Goal: Task Accomplishment & Management: Manage account settings

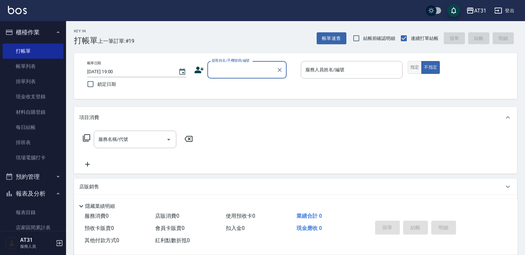
click at [419, 70] on button "指定" at bounding box center [415, 67] width 14 height 13
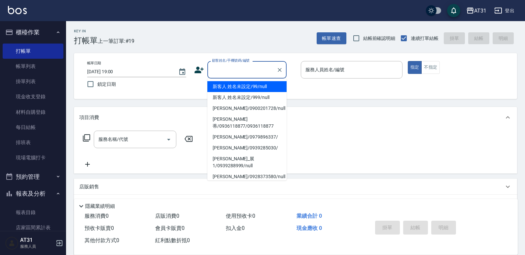
click at [255, 74] on input "顧客姓名/手機號碼/編號" at bounding box center [241, 70] width 63 height 12
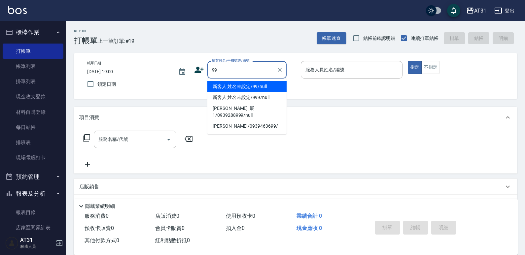
type input "新客人 姓名未設定/99/null"
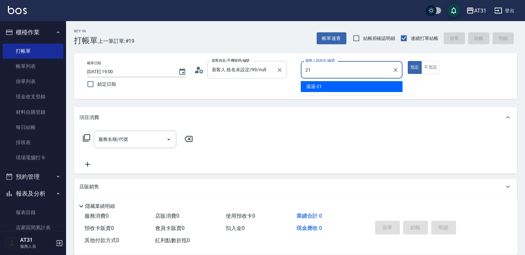
type input "湯湯-21"
type button "true"
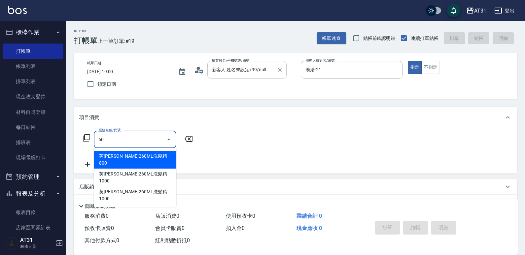
type input "601"
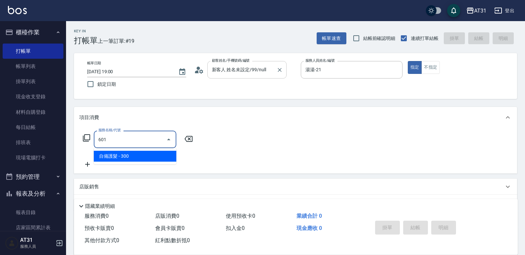
type input "30"
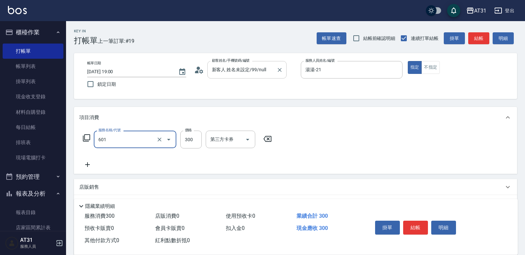
type input "自備護髮(601)"
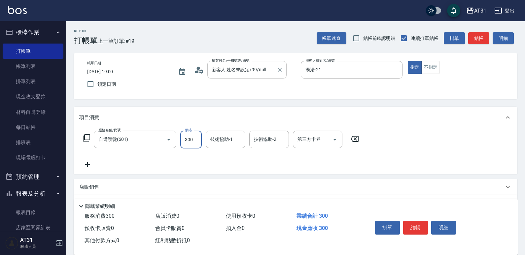
type input "1"
type input "0"
type input "100"
type input "1000"
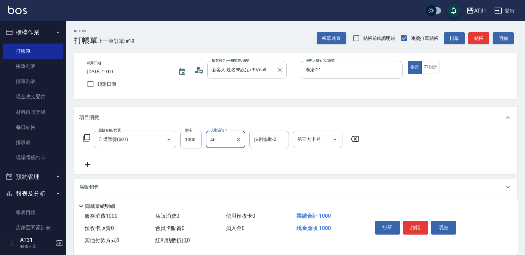
type input "[PERSON_NAME]-46"
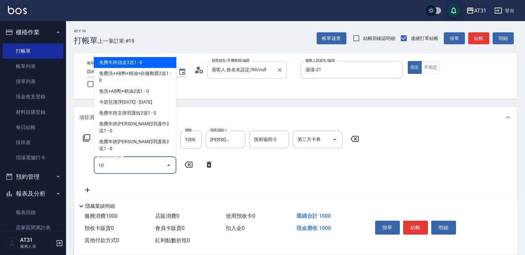
type input "101"
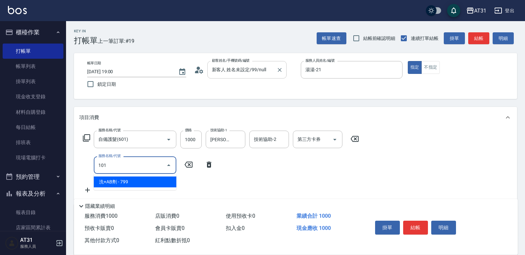
type input "170"
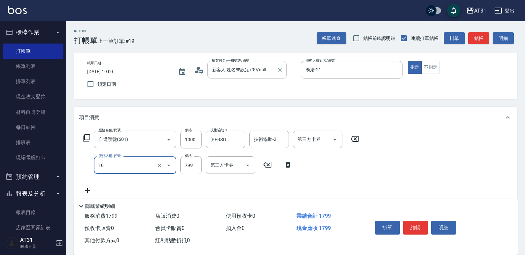
type input "洗+AB劑(101)"
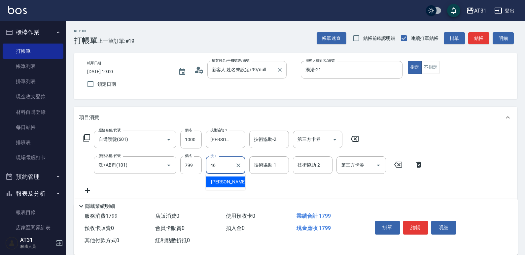
type input "[PERSON_NAME]-46"
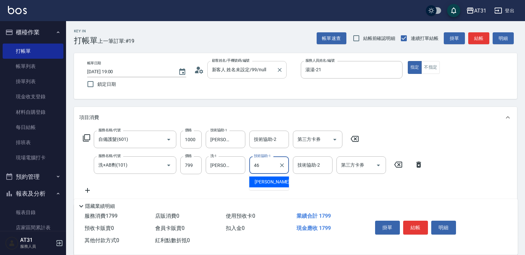
type input "[PERSON_NAME]-46"
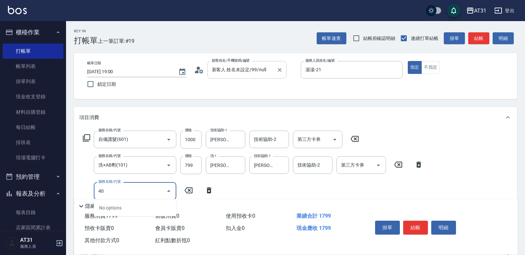
type input "401"
type input "200"
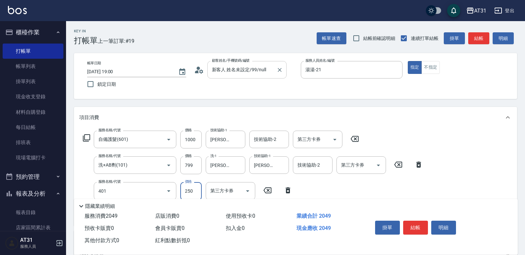
type input "剪髮(401)"
type input "180"
type input "30"
type input "200"
type input "300"
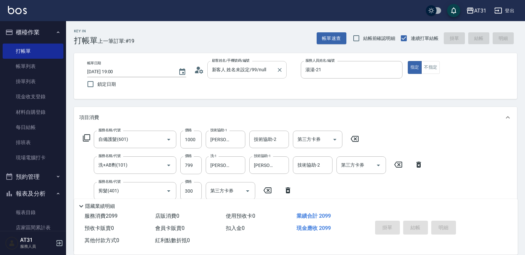
type input "[DATE] 20:28"
type input "0"
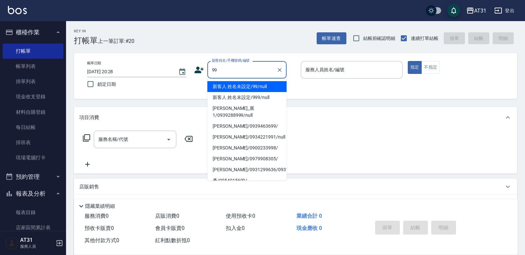
type input "新客人 姓名未設定/99/null"
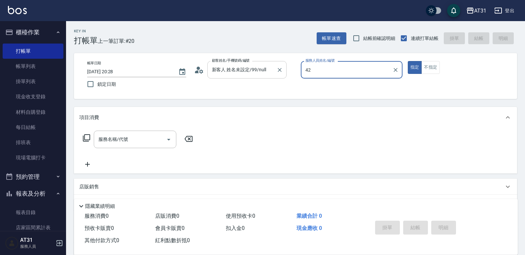
type input "Candy-42"
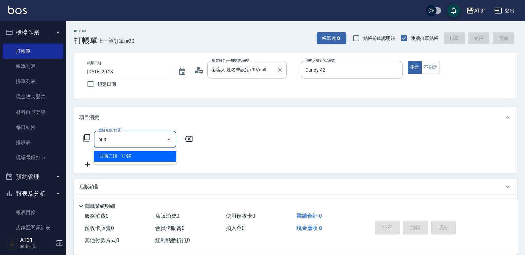
type input "自購三段(609)"
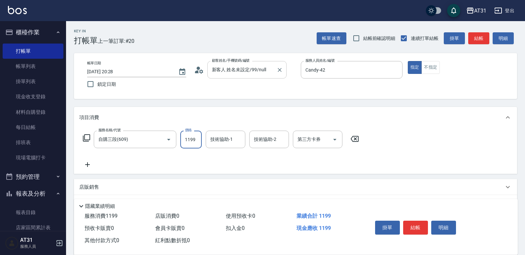
type input "0"
type input "25"
type input "20"
type input "2500"
type input "250"
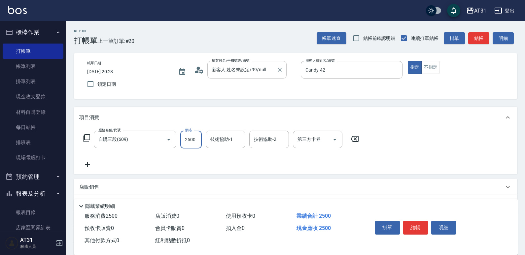
type input "2500"
type input "Lyan-45"
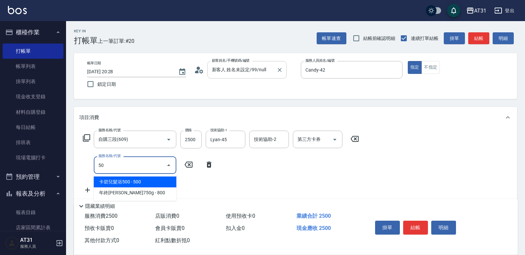
type input "501"
type input "410"
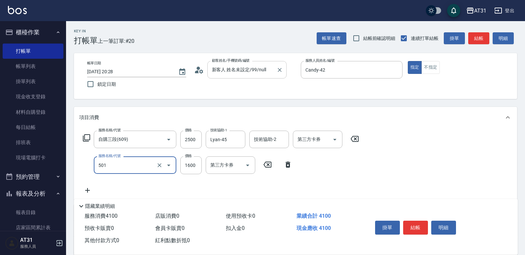
type input "染髮(501)"
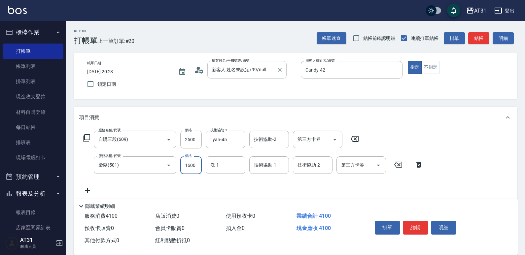
type input "250"
type input "148"
type input "260"
type input "1488"
type input "390"
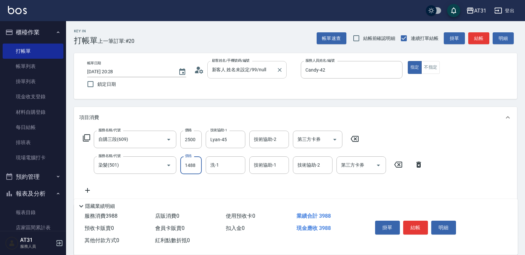
type input "1488"
type input "Lyan-45"
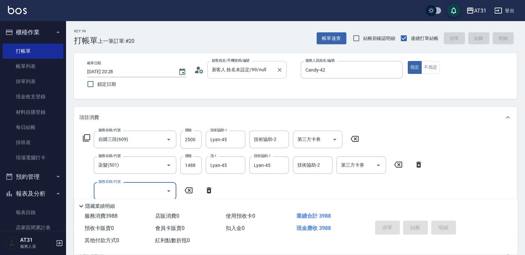
type input "0"
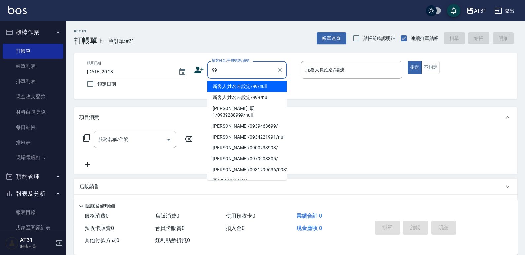
type input "新客人 姓名未設定/99/null"
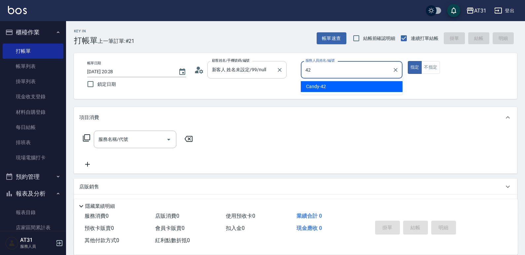
type input "Candy-42"
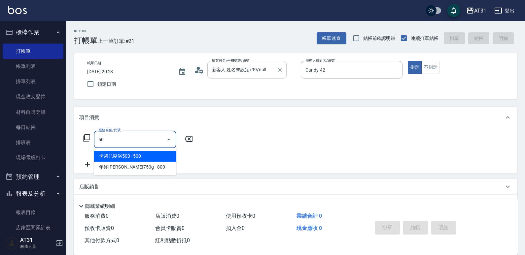
type input "501"
type input "160"
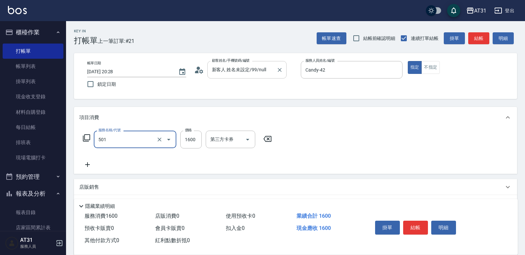
type input "染髮(501)"
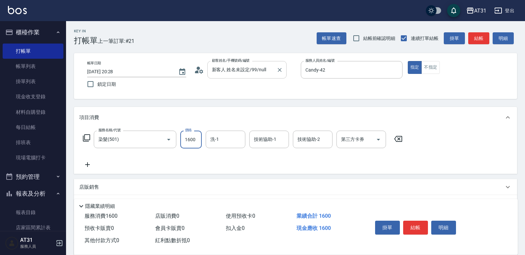
type input "1"
type input "0"
type input "12"
type input "10"
type input "120"
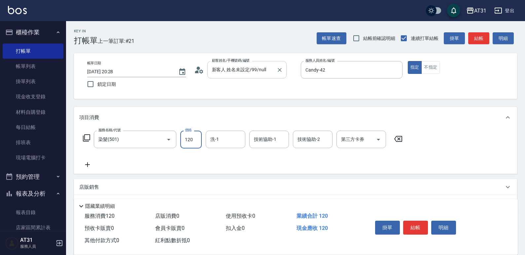
type input "120"
type input "1200"
type input "[PERSON_NAME]-46"
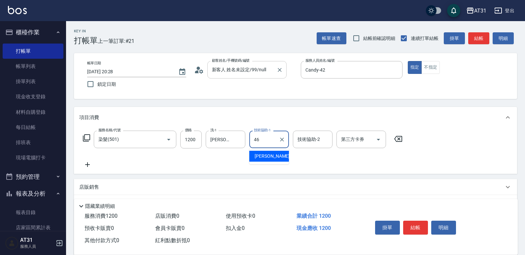
type input "[PERSON_NAME]-46"
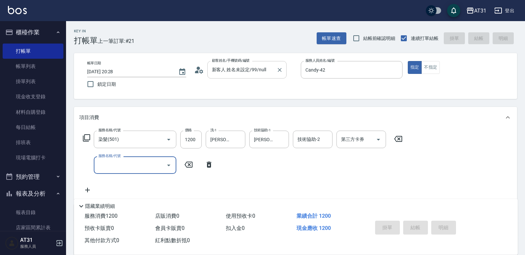
type input "0"
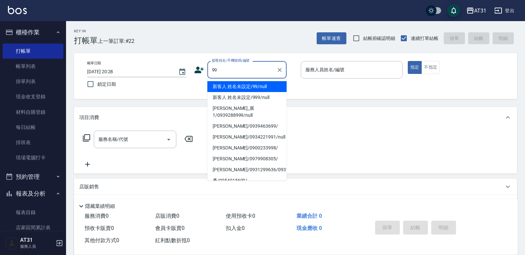
type input "新客人 姓名未設定/99/null"
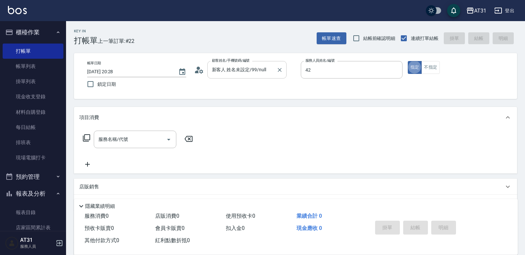
type input "Candy-42"
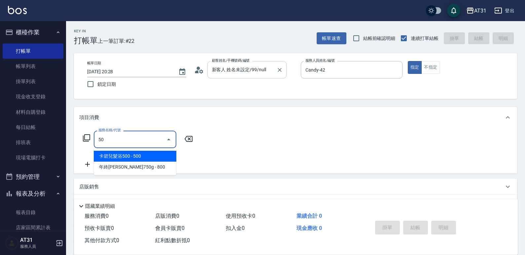
type input "501"
type input "160"
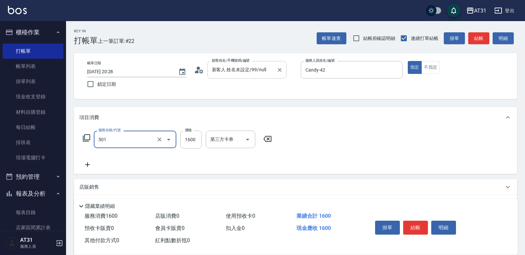
type input "染髮(501)"
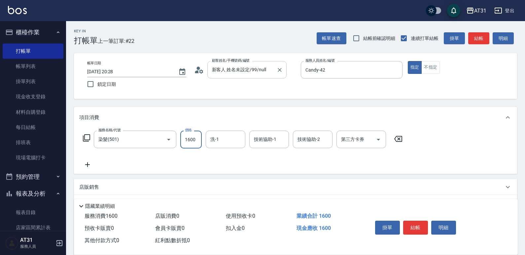
type input "0"
type input "15"
type input "10"
type input "150"
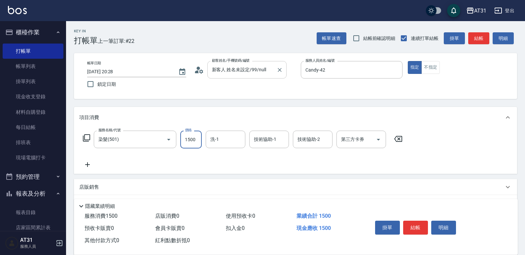
type input "1500"
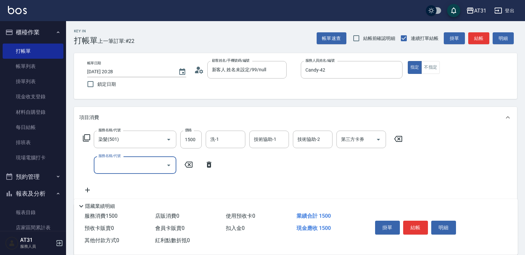
click at [404, 140] on icon at bounding box center [398, 139] width 16 height 8
type input "0"
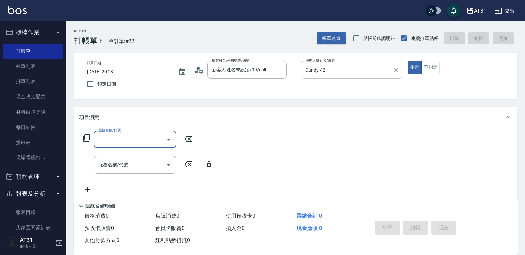
drag, startPoint x: 391, startPoint y: 73, endPoint x: 394, endPoint y: 70, distance: 3.5
click at [392, 73] on button "Clear" at bounding box center [395, 69] width 9 height 9
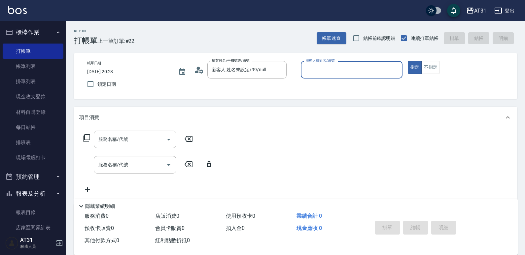
click at [368, 75] on input "服務人員姓名/編號" at bounding box center [352, 70] width 96 height 12
type input "湯湯-21"
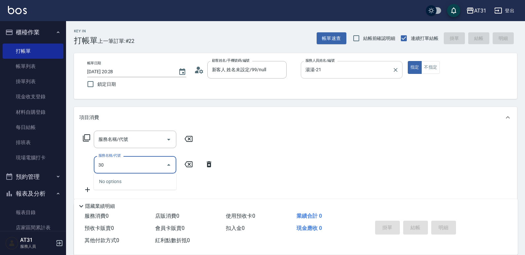
type input "301"
type input "160"
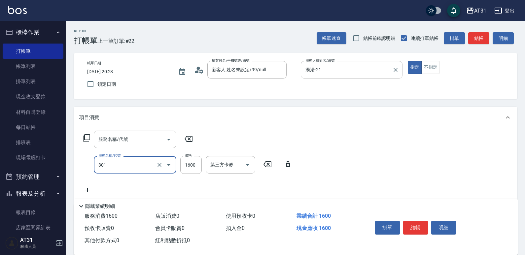
type input "燙髮(301)"
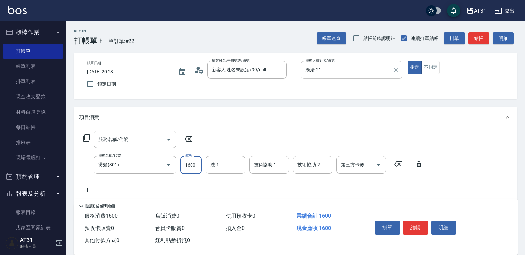
type input "0"
type input "138"
type input "130"
type input "1388"
type input "Lyan-45"
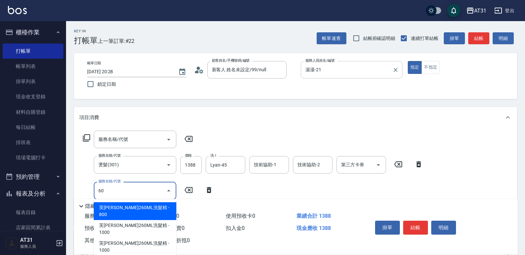
type input "609"
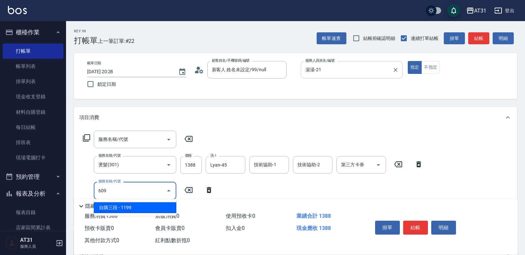
type input "250"
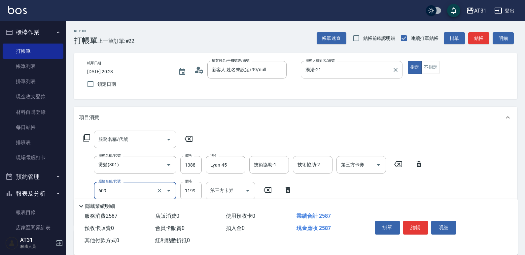
type input "自購三段(609)"
type input "130"
type input "20"
type input "140"
type input "200"
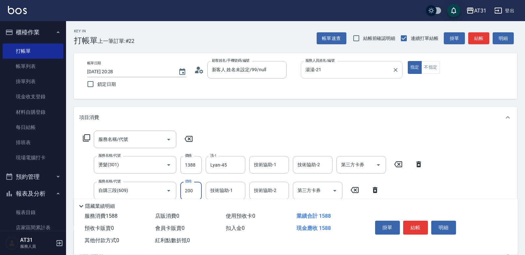
type input "330"
type input "2000"
type input "Lyan-45"
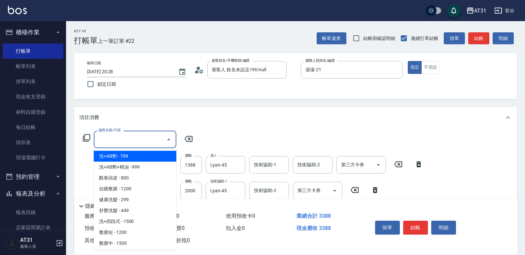
click at [139, 135] on input "服務名稱/代號" at bounding box center [130, 140] width 67 height 12
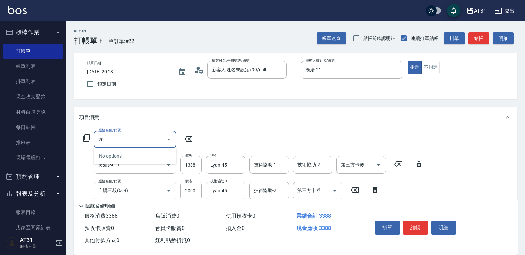
type input "201"
type input "360"
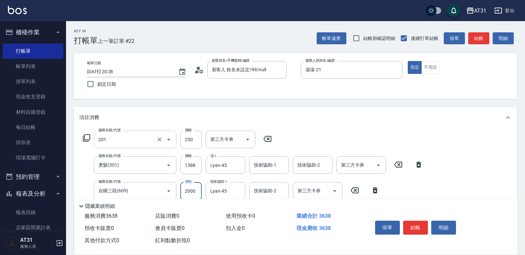
type input "洗髮(201)"
click at [189, 137] on input "250" at bounding box center [190, 140] width 21 height 18
type input "330"
type input "0"
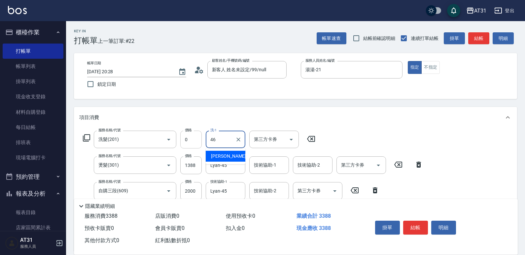
type input "[PERSON_NAME]-46"
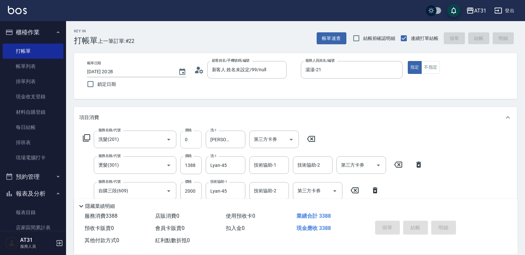
type input "[DATE] 20:29"
type input "0"
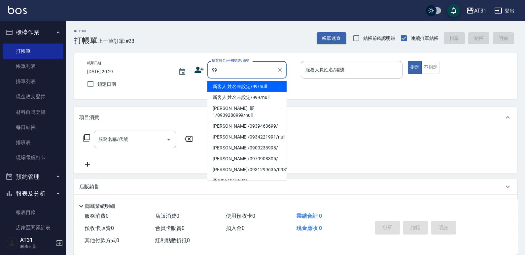
type input "新客人 姓名未設定/99/null"
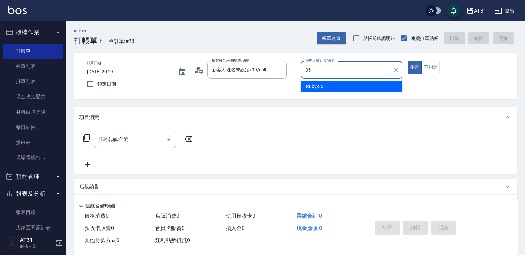
type input "Ruby-35"
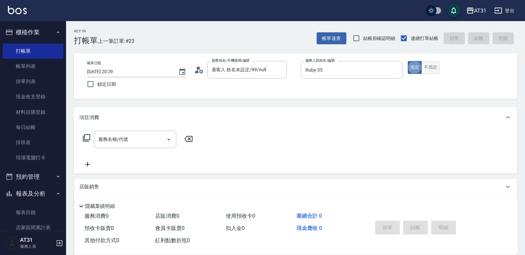
click at [432, 68] on button "不指定" at bounding box center [430, 67] width 18 height 13
click at [149, 143] on input "服務名稱/代號" at bounding box center [130, 140] width 67 height 12
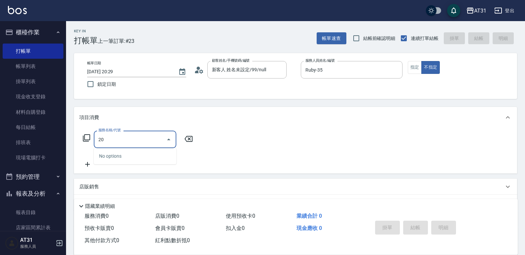
type input "201"
type input "20"
type input "洗髮(201)"
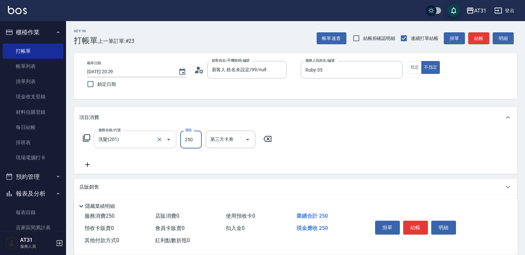
type input "0"
type input "40"
type input "400"
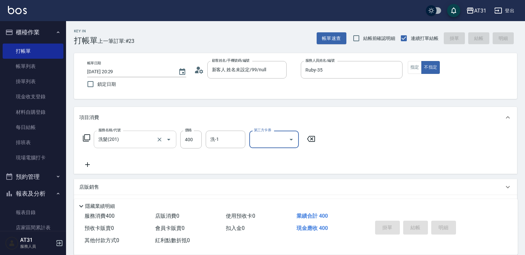
type input "0"
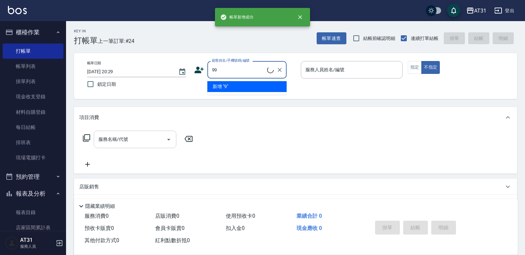
type input "99"
type input "00"
type button "false"
type input "新客人 姓名未設定/99/null"
type input "[PERSON_NAME]-00"
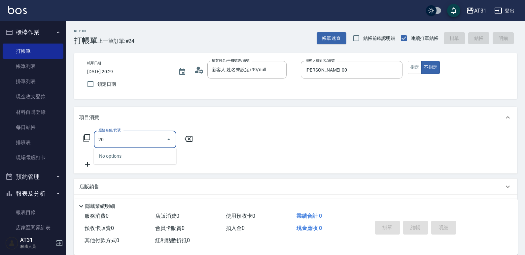
type input "201"
type input "20"
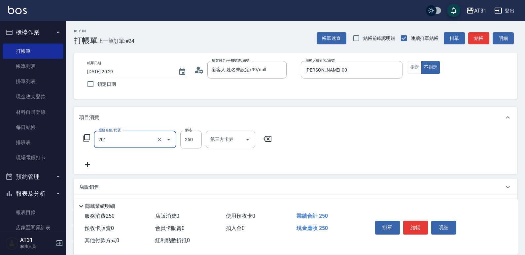
type input "洗髮(201)"
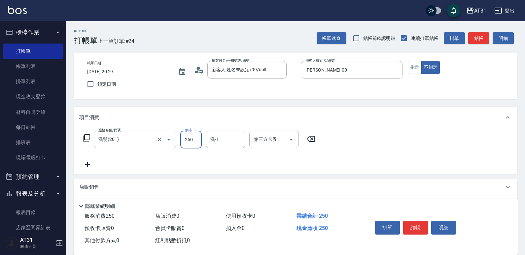
type input "0"
type input "40"
type input "400"
type input "鳳梨-41"
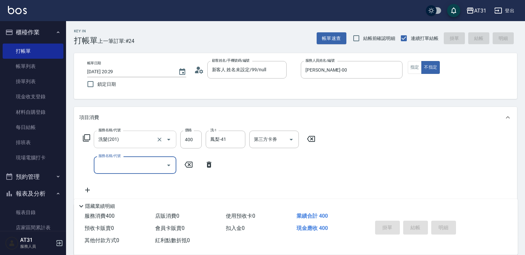
type input "[DATE] 20:30"
type input "0"
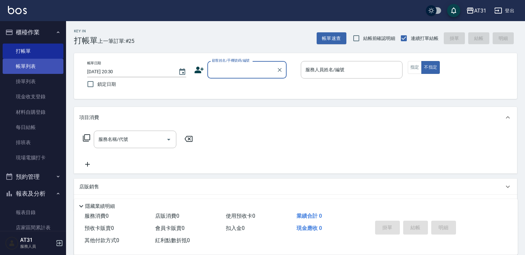
click at [39, 68] on link "帳單列表" at bounding box center [33, 66] width 61 height 15
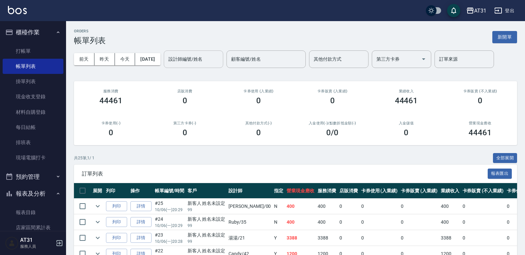
click at [193, 59] on input "設計師編號/姓名" at bounding box center [193, 59] width 53 height 12
type input "2"
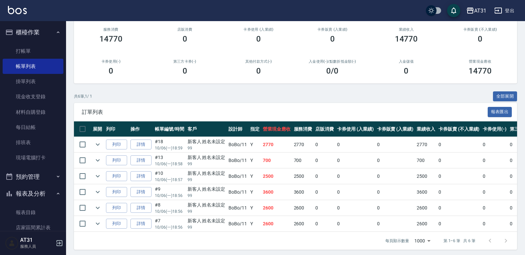
scroll to position [69, 0]
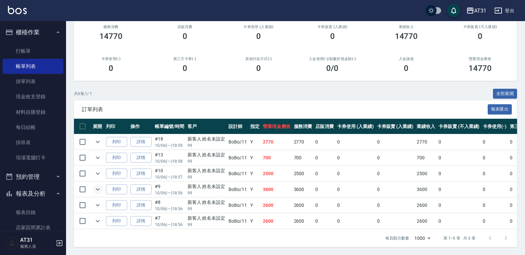
type input "BoBo-11"
click at [98, 185] on icon "expand row" at bounding box center [98, 189] width 8 height 8
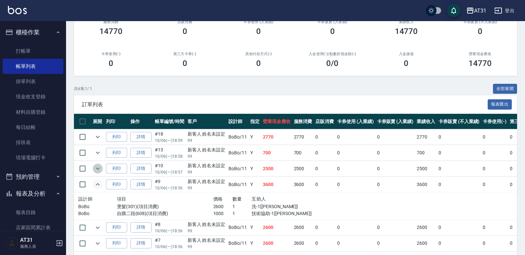
click at [96, 168] on icon "expand row" at bounding box center [98, 169] width 4 height 2
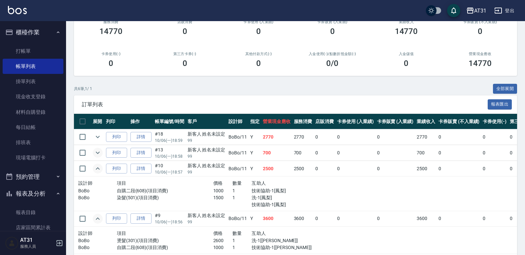
click at [95, 153] on icon "expand row" at bounding box center [98, 153] width 8 height 8
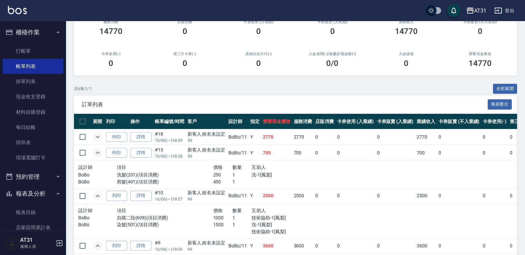
click at [101, 140] on icon "expand row" at bounding box center [98, 137] width 8 height 8
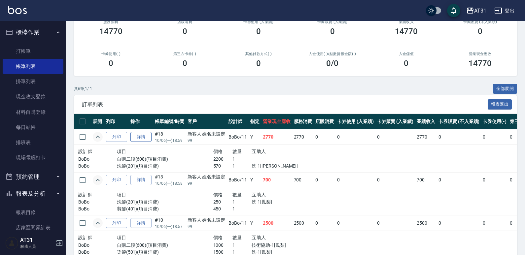
click at [138, 137] on link "詳情" at bounding box center [140, 137] width 21 height 10
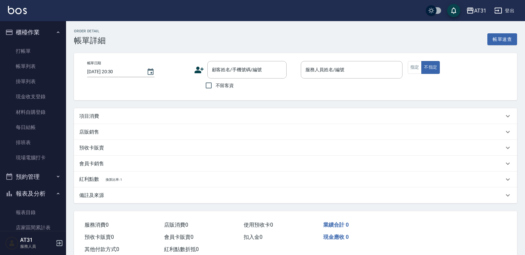
type input "[DATE] 18:59"
type input "BoBo-11"
type input "270"
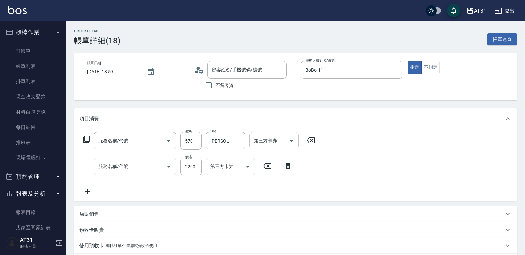
type input "新客人 姓名未設定/99/null"
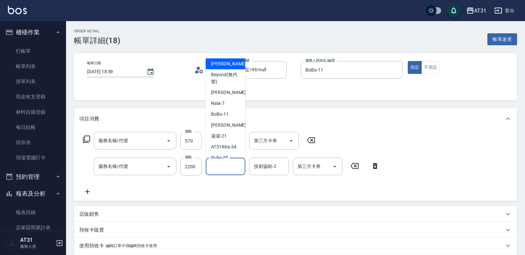
click at [232, 166] on input "技術協助-1" at bounding box center [226, 167] width 34 height 12
type input "洗髮(201)"
type input "自購二段(608)"
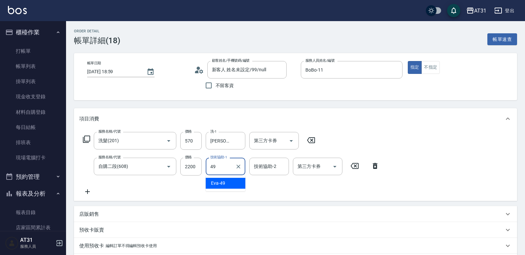
type input "[PERSON_NAME]-49"
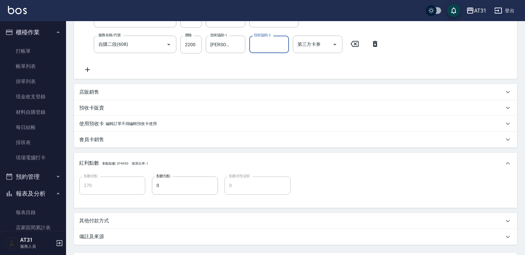
scroll to position [183, 0]
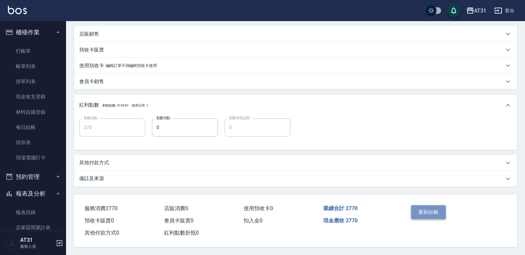
click at [426, 209] on button "重新結帳" at bounding box center [428, 212] width 35 height 14
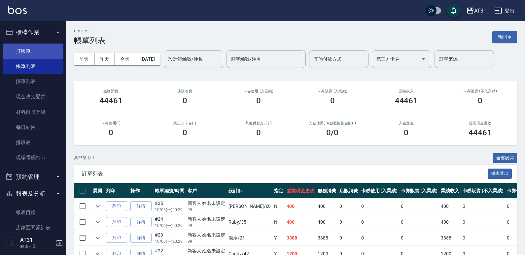
click at [36, 54] on link "打帳單" at bounding box center [33, 51] width 61 height 15
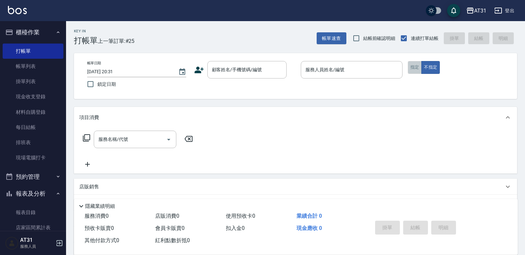
drag, startPoint x: 418, startPoint y: 69, endPoint x: 309, endPoint y: 83, distance: 110.8
click at [418, 69] on button "指定" at bounding box center [415, 67] width 14 height 13
click at [263, 74] on input "顧客姓名/手機號碼/編號" at bounding box center [241, 70] width 63 height 12
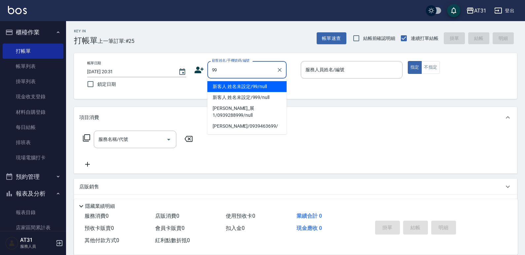
type input "新客人 姓名未設定/99/null"
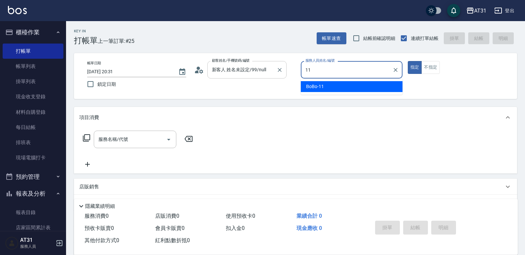
type input "BoBo-11"
type button "true"
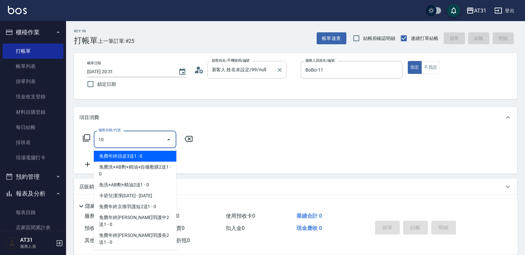
type input "101"
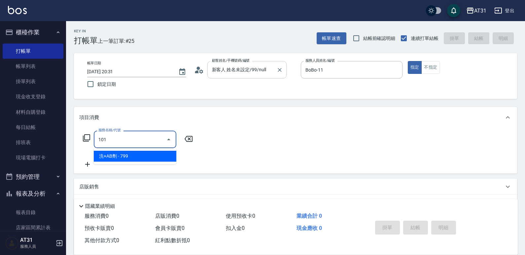
type input "70"
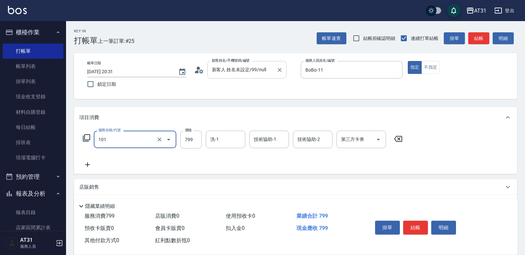
type input "洗+AB劑(101)"
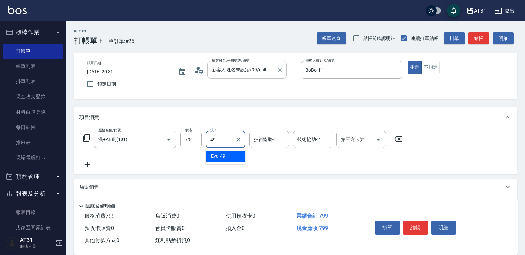
type input "[PERSON_NAME]-49"
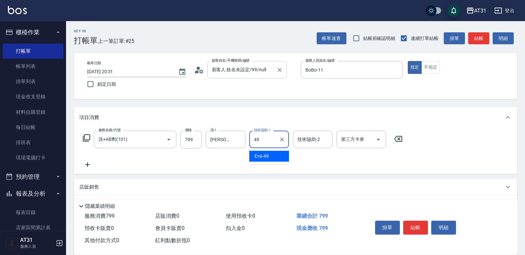
type input "[PERSON_NAME]-49"
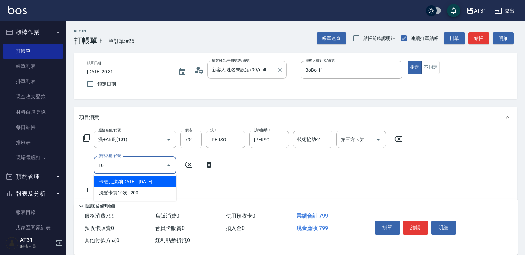
type input "101"
type input "150"
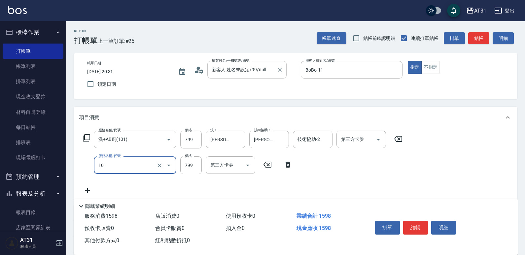
type input "洗+AB劑(101)"
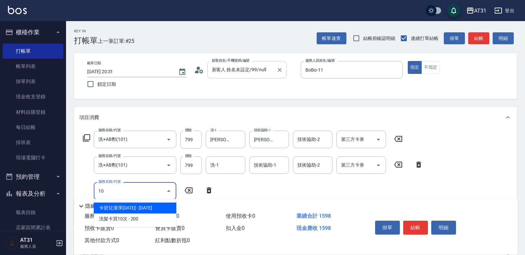
type input "101"
type input "230"
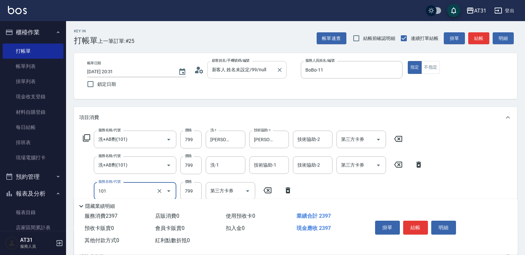
type input "洗+AB劑(101)"
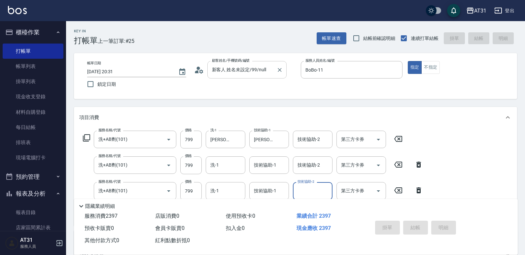
type input "0"
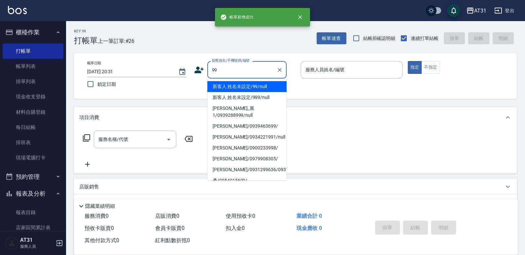
type input "新客人 姓名未設定/99/null"
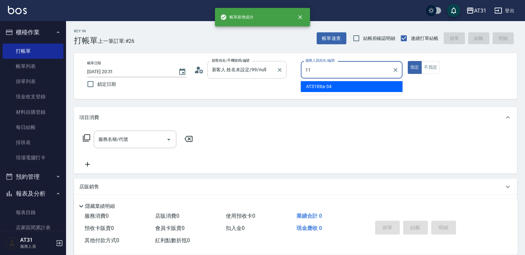
type input "BoBo-11"
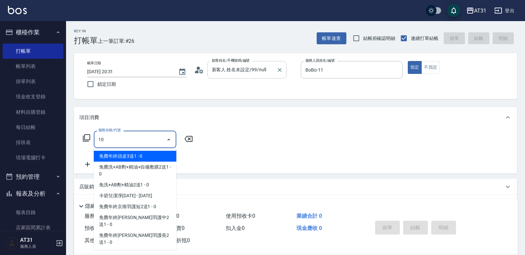
type input "101"
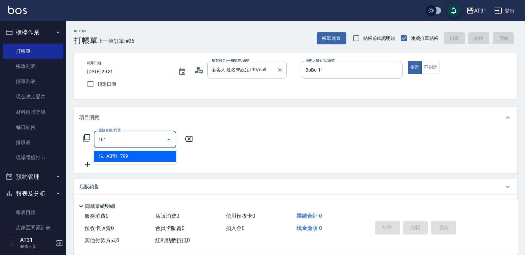
type input "70"
type input "洗+AB劑(101)"
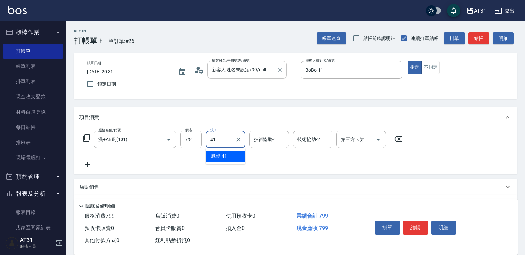
type input "鳳梨-41"
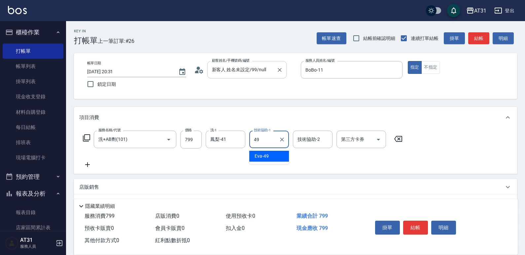
type input "[PERSON_NAME]-49"
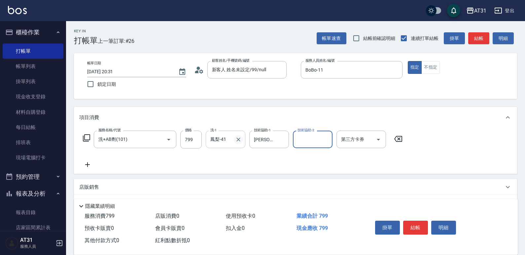
click at [238, 142] on icon "Clear" at bounding box center [238, 139] width 7 height 7
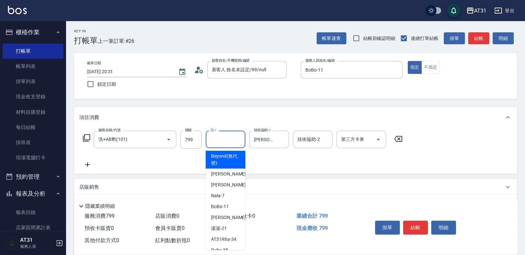
click at [229, 138] on input "洗-1" at bounding box center [226, 140] width 34 height 12
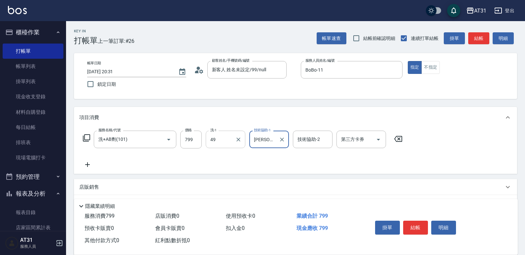
type input "[PERSON_NAME]-49"
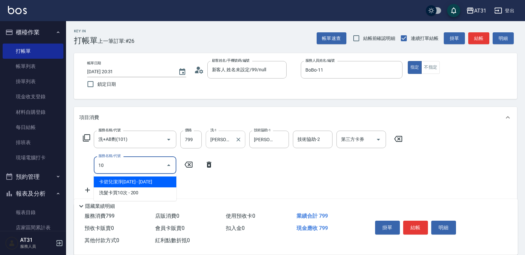
type input "101"
type input "150"
type input "洗+AB劑(101)"
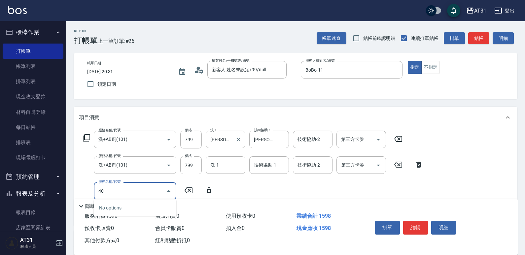
type input "4"
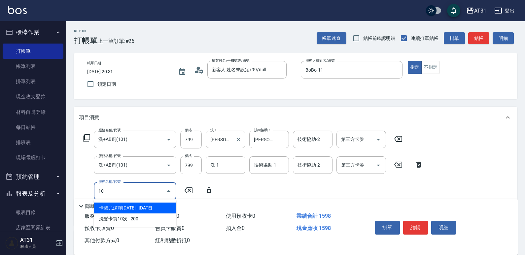
type input "101"
type input "230"
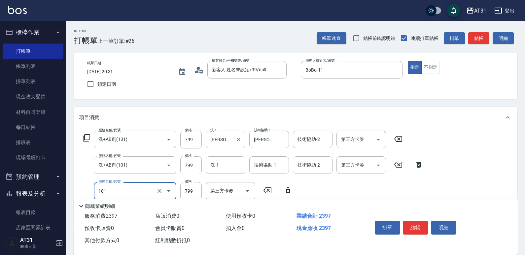
type input "洗+AB劑(101)"
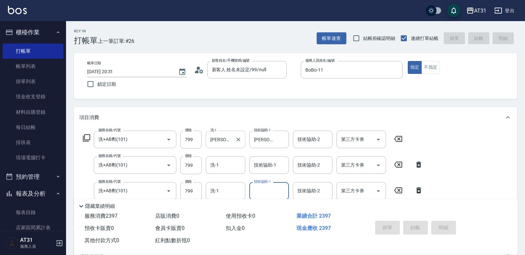
type input "[DATE] 20:32"
type input "0"
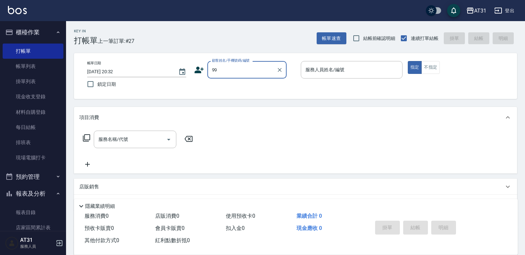
type input "新客人 姓名未設定/99/null"
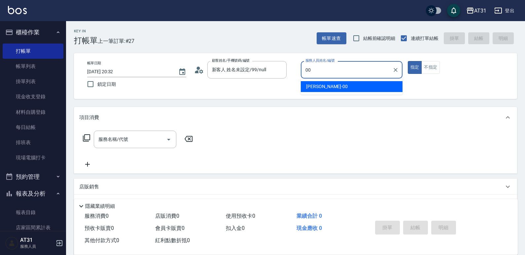
type input "[PERSON_NAME]-00"
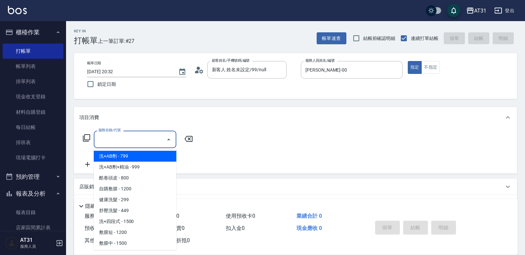
click at [153, 139] on input "服務名稱/代號" at bounding box center [130, 140] width 67 height 12
click at [149, 157] on span "洗+AB劑 - 799" at bounding box center [135, 156] width 82 height 11
type input "洗+AB劑(101)"
type input "70"
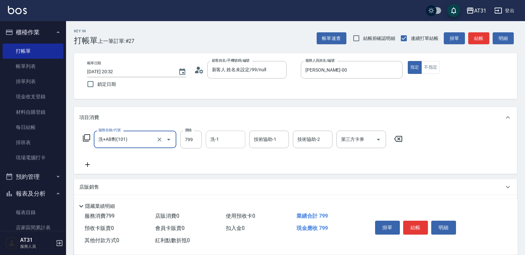
click at [224, 142] on input "洗-1" at bounding box center [226, 140] width 34 height 12
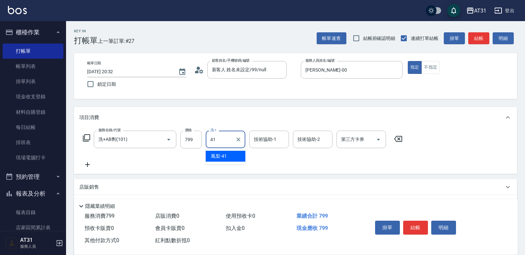
type input "鳳梨-41"
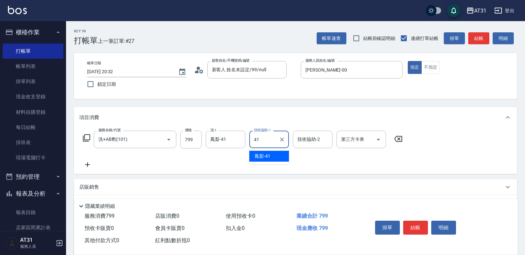
type input "鳳梨-41"
click at [432, 69] on button "不指定" at bounding box center [430, 67] width 18 height 13
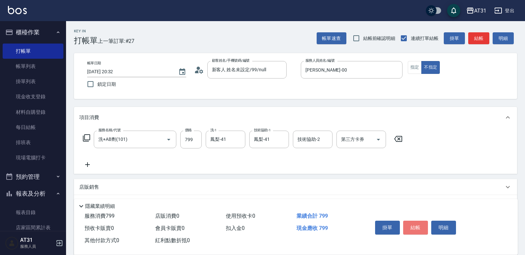
click at [415, 221] on button "結帳" at bounding box center [415, 228] width 25 height 14
type input "[DATE] 20:43"
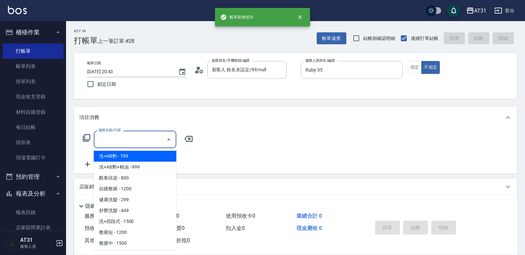
click at [147, 136] on input "服務名稱/代號" at bounding box center [130, 140] width 67 height 12
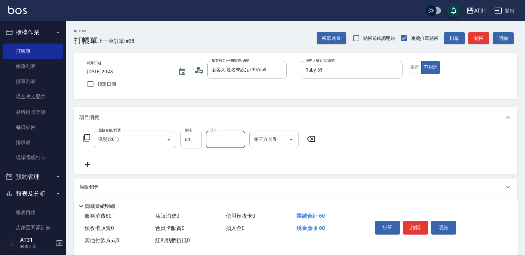
click at [184, 143] on input "60" at bounding box center [190, 140] width 21 height 18
click at [423, 225] on button "結帳" at bounding box center [415, 228] width 25 height 14
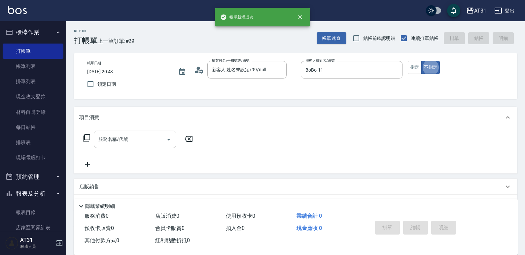
click at [145, 146] on div "服務名稱/代號" at bounding box center [135, 139] width 82 height 17
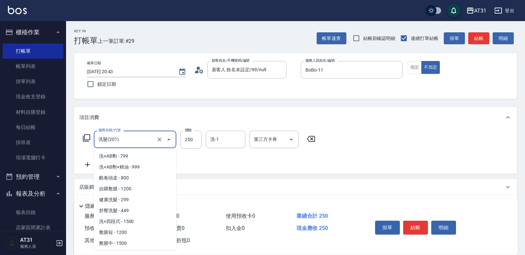
click at [148, 142] on input "洗髮(201)" at bounding box center [126, 140] width 58 height 12
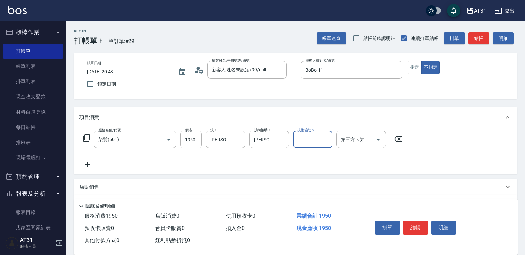
click at [95, 167] on icon at bounding box center [87, 165] width 16 height 8
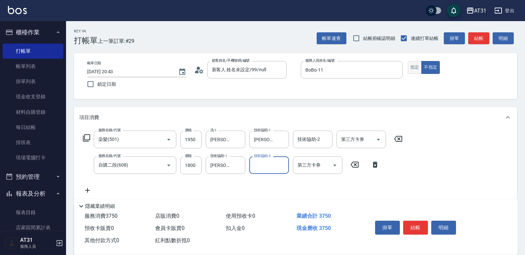
click at [412, 71] on button "指定" at bounding box center [415, 67] width 14 height 13
click at [416, 224] on button "結帳" at bounding box center [415, 228] width 25 height 14
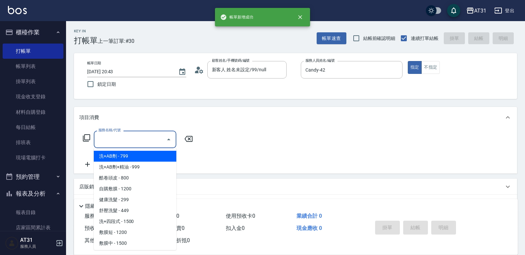
click at [131, 144] on input "服務名稱/代號" at bounding box center [130, 140] width 67 height 12
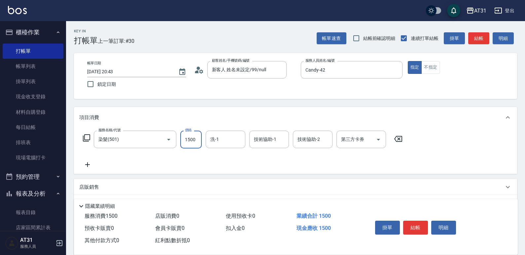
click at [89, 162] on icon at bounding box center [87, 165] width 16 height 8
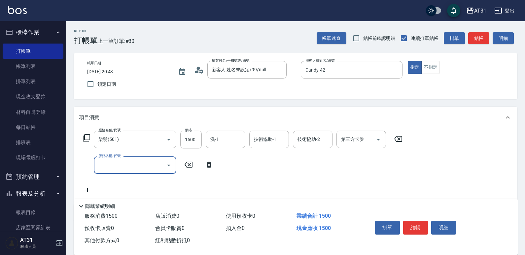
click at [115, 166] on input "服務名稱/代號" at bounding box center [130, 165] width 67 height 12
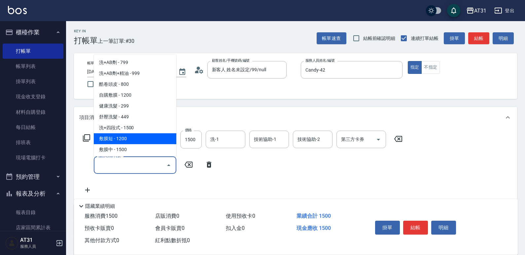
click at [131, 140] on span "敷膜短 - 1200" at bounding box center [135, 138] width 82 height 11
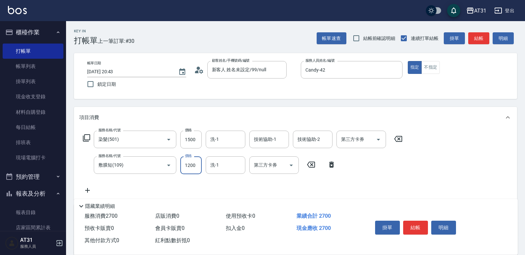
click at [189, 167] on input "1200" at bounding box center [190, 165] width 21 height 18
click at [93, 186] on div "服務名稱/代號 染髮(501) 服務名稱/代號 價格 1500 價格 洗-1 洗-1 技術協助-1 技術協助-1 技術協助-2 技術協助-2 第三方卡券 第三…" at bounding box center [242, 163] width 327 height 64
click at [91, 189] on icon at bounding box center [87, 190] width 16 height 8
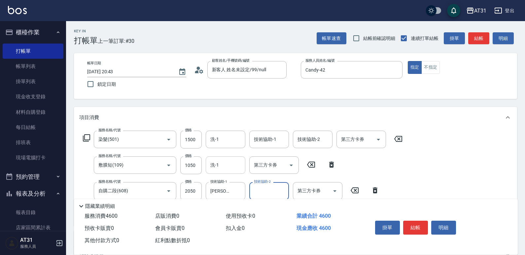
click at [232, 166] on input "洗-1" at bounding box center [226, 165] width 34 height 12
click at [416, 221] on button "結帳" at bounding box center [415, 228] width 25 height 14
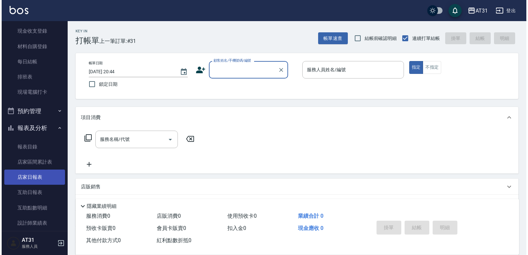
scroll to position [66, 0]
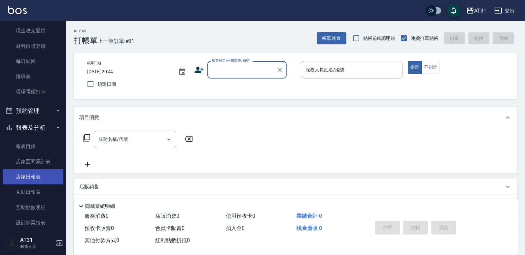
click at [32, 178] on link "店家日報表" at bounding box center [33, 176] width 61 height 15
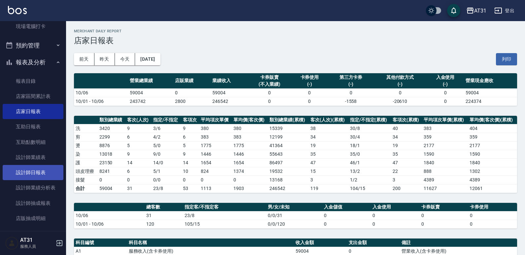
scroll to position [165, 0]
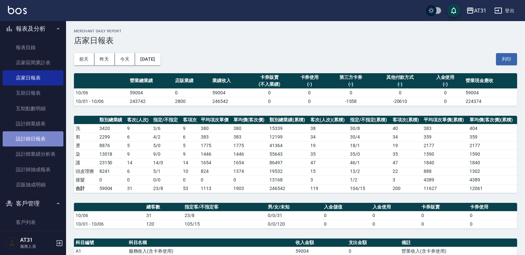
click at [42, 140] on link "設計師日報表" at bounding box center [33, 138] width 61 height 15
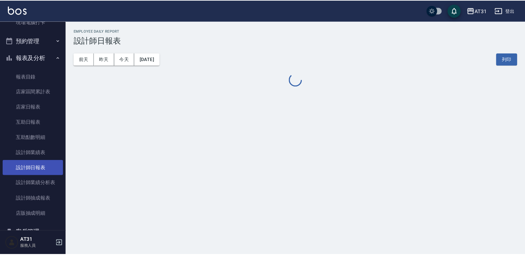
scroll to position [132, 0]
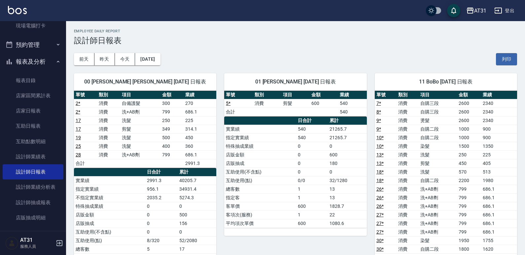
drag, startPoint x: 184, startPoint y: 121, endPoint x: 144, endPoint y: 137, distance: 43.0
drag, startPoint x: 144, startPoint y: 137, endPoint x: 324, endPoint y: 168, distance: 182.9
drag, startPoint x: 324, startPoint y: 168, endPoint x: 304, endPoint y: 170, distance: 19.9
click at [303, 171] on td "0" at bounding box center [312, 172] width 32 height 9
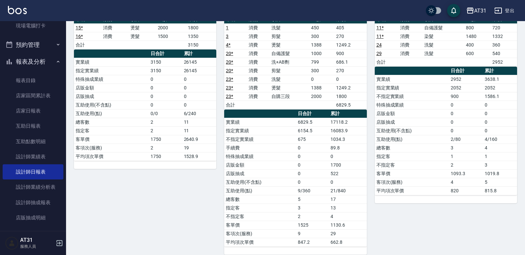
scroll to position [7, 0]
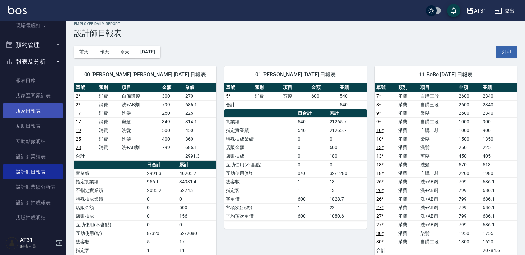
click at [45, 112] on link "店家日報表" at bounding box center [33, 110] width 61 height 15
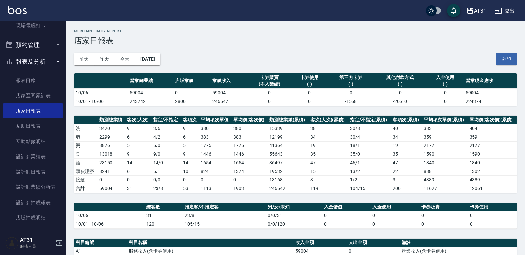
drag, startPoint x: 258, startPoint y: 158, endPoint x: 253, endPoint y: 158, distance: 4.6
drag, startPoint x: 253, startPoint y: 158, endPoint x: 176, endPoint y: 162, distance: 77.0
click at [185, 160] on tbody "洗 3420 9 3 / 6 9 380 380 15339 38 30 / 8 40 383 404 剪 2299 6 4 / 2 6 383 383 12…" at bounding box center [295, 158] width 443 height 69
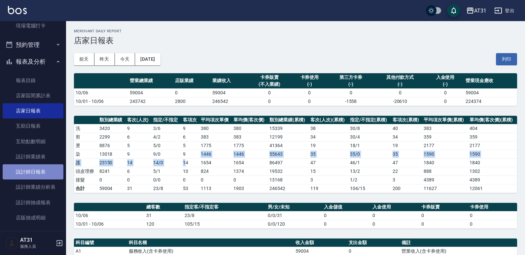
click at [56, 172] on link "設計師日報表" at bounding box center [33, 171] width 61 height 15
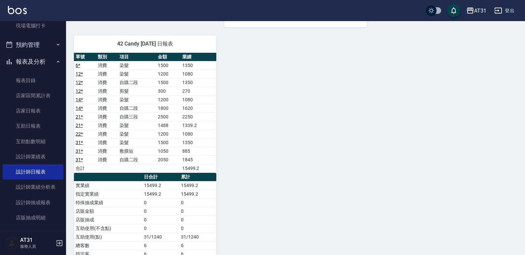
scroll to position [621, 0]
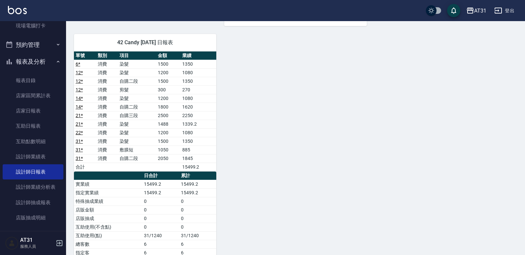
drag, startPoint x: 241, startPoint y: 146, endPoint x: 215, endPoint y: 141, distance: 26.0
drag, startPoint x: 215, startPoint y: 141, endPoint x: 171, endPoint y: 139, distance: 44.9
drag, startPoint x: 171, startPoint y: 139, endPoint x: 155, endPoint y: 152, distance: 20.4
click at [155, 152] on td "敷膜短" at bounding box center [137, 150] width 38 height 9
drag, startPoint x: 133, startPoint y: 152, endPoint x: 115, endPoint y: 152, distance: 17.8
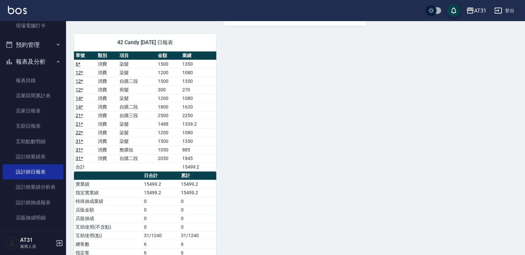
click at [115, 152] on td "消費" at bounding box center [107, 150] width 22 height 9
drag, startPoint x: 134, startPoint y: 146, endPoint x: 121, endPoint y: 148, distance: 12.4
click at [121, 148] on td "敷膜短" at bounding box center [137, 150] width 38 height 9
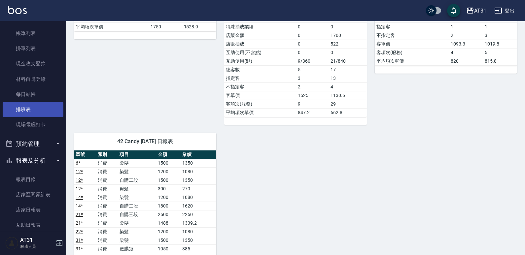
scroll to position [0, 0]
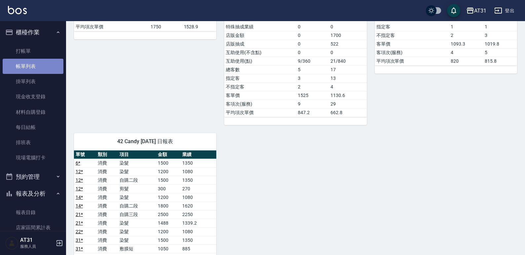
click at [35, 59] on link "帳單列表" at bounding box center [33, 66] width 61 height 15
click at [34, 61] on link "帳單列表" at bounding box center [33, 66] width 61 height 15
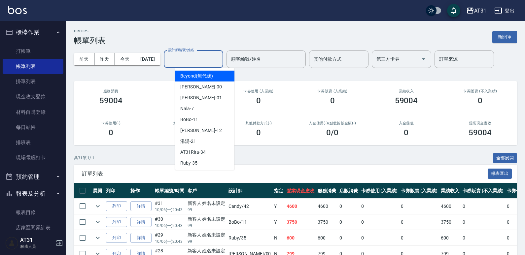
click at [219, 61] on input "設計師編號/姓名" at bounding box center [193, 59] width 53 height 12
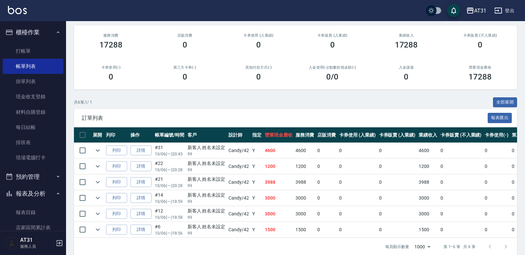
scroll to position [69, 0]
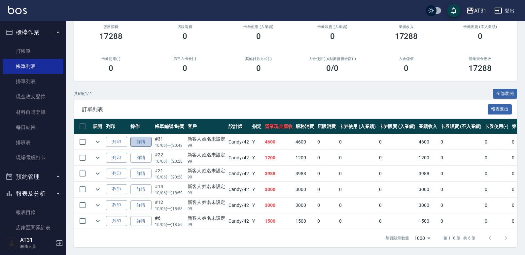
click at [144, 140] on link "詳情" at bounding box center [140, 142] width 21 height 10
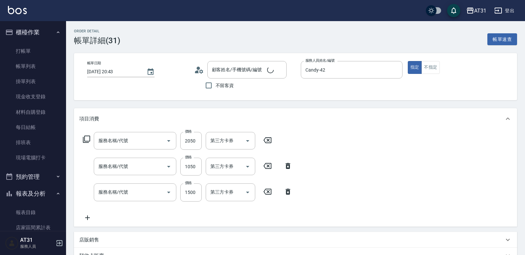
scroll to position [19, 0]
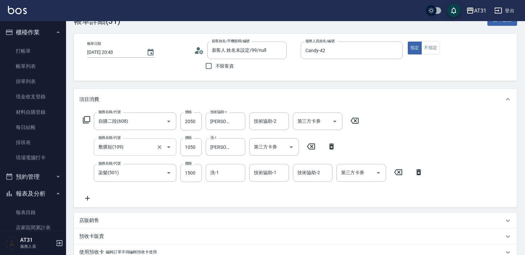
click at [135, 147] on input "敷膜短(109)" at bounding box center [126, 147] width 58 height 12
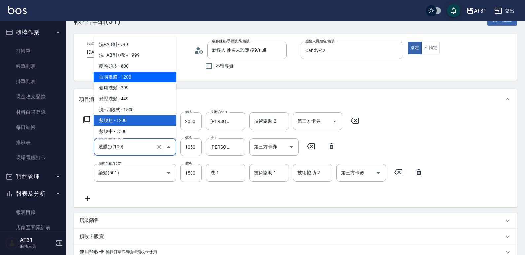
click at [131, 76] on span "自購敷膜 - 1200" at bounding box center [135, 77] width 82 height 11
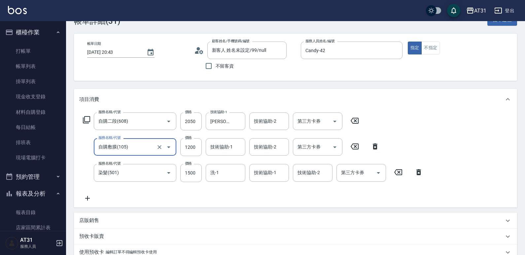
click at [186, 138] on label "價格" at bounding box center [188, 137] width 7 height 5
click at [186, 138] on input "1200" at bounding box center [190, 147] width 21 height 18
click at [191, 144] on input "1200" at bounding box center [190, 147] width 21 height 18
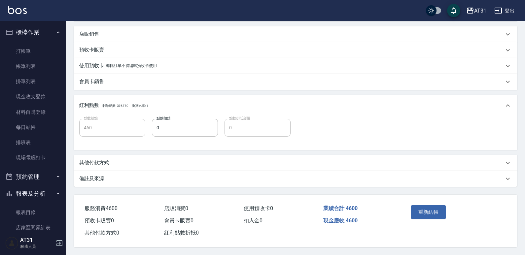
scroll to position [209, 0]
click at [446, 211] on div "重新結帳" at bounding box center [431, 217] width 47 height 29
click at [445, 212] on button "重新結帳" at bounding box center [428, 212] width 35 height 14
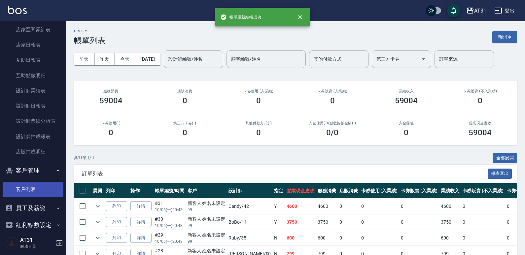
scroll to position [66, 0]
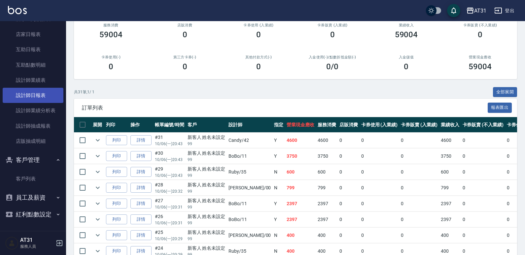
click at [36, 93] on link "設計師日報表" at bounding box center [33, 95] width 61 height 15
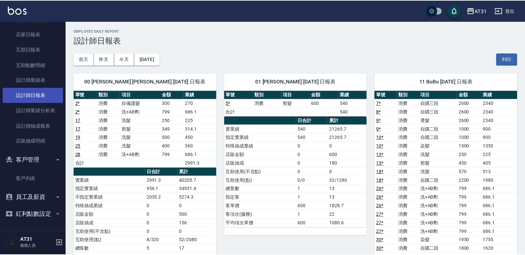
scroll to position [143, 0]
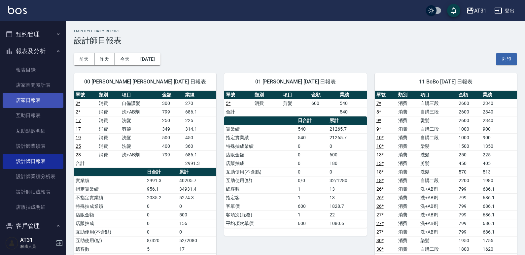
click at [40, 101] on link "店家日報表" at bounding box center [33, 100] width 61 height 15
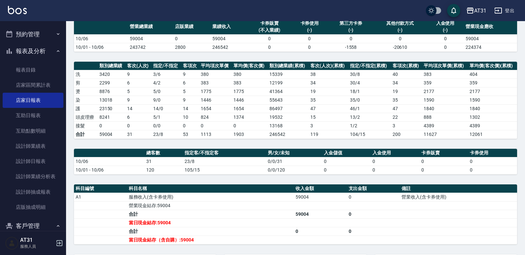
scroll to position [66, 0]
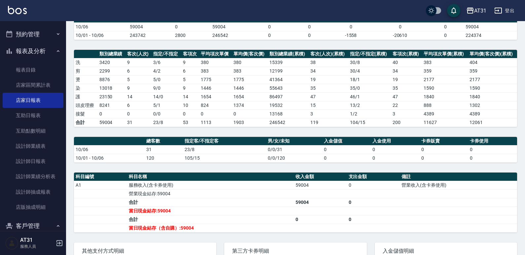
drag, startPoint x: 176, startPoint y: 134, endPoint x: 167, endPoint y: 138, distance: 10.1
drag, startPoint x: 167, startPoint y: 138, endPoint x: 147, endPoint y: 132, distance: 20.8
click at [147, 132] on div "AT31 [DATE] 店家日報表 列印時間： [DATE][PHONE_NUMBER]:47 Merchant Daily Report 店家日報表 [DA…" at bounding box center [295, 141] width 459 height 372
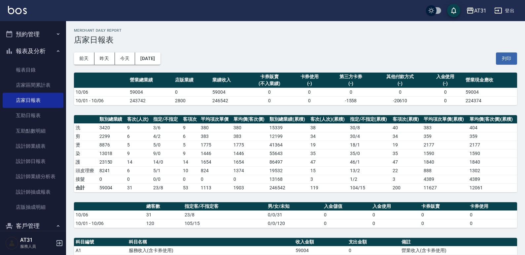
scroll to position [0, 0]
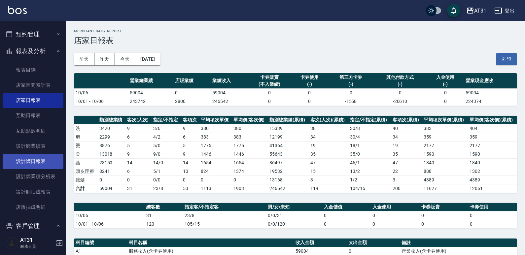
click at [42, 156] on link "設計師日報表" at bounding box center [33, 161] width 61 height 15
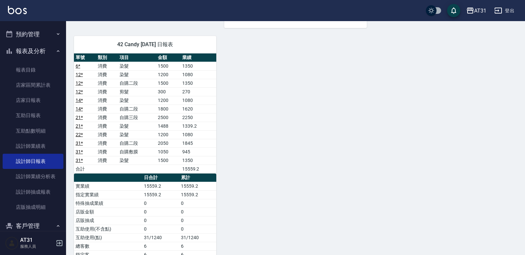
scroll to position [632, 0]
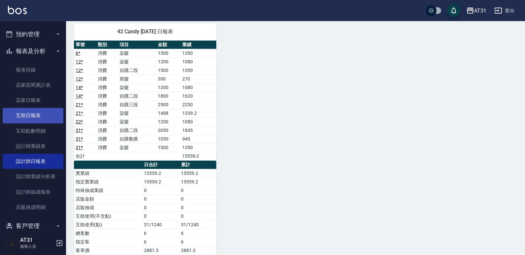
click at [38, 120] on link "互助日報表" at bounding box center [33, 115] width 61 height 15
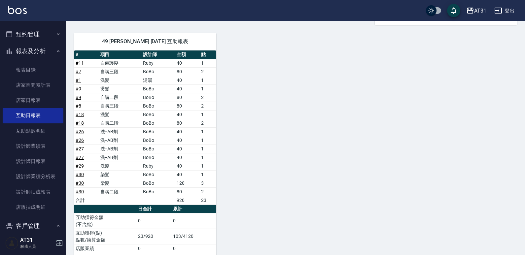
scroll to position [290, 0]
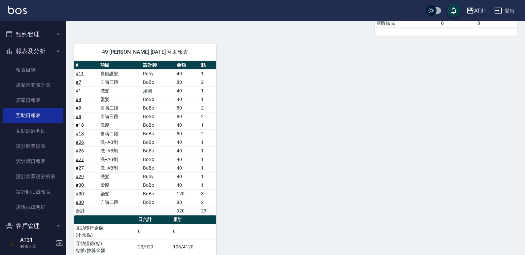
drag, startPoint x: 301, startPoint y: 113, endPoint x: 290, endPoint y: 116, distance: 11.5
drag, startPoint x: 290, startPoint y: 116, endPoint x: 215, endPoint y: 120, distance: 74.4
click at [228, 122] on div "41 [PERSON_NAME] [DATE] 互助報表 # 項目 設計師 金額 點 # 10 自購二段 BoBo 80 2 # 10 染髮 BoBo 40 …" at bounding box center [291, 40] width 451 height 480
drag, startPoint x: 210, startPoint y: 119, endPoint x: 206, endPoint y: 119, distance: 3.4
drag, startPoint x: 206, startPoint y: 119, endPoint x: 144, endPoint y: 103, distance: 64.9
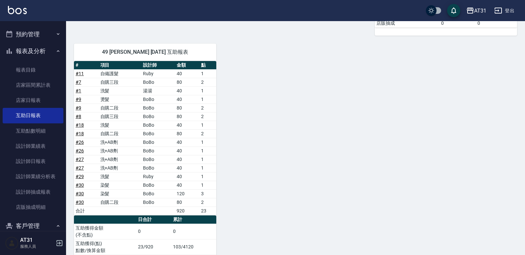
click at [148, 115] on td "BoBo" at bounding box center [158, 116] width 34 height 9
click at [149, 107] on td "BoBo" at bounding box center [158, 108] width 34 height 9
drag, startPoint x: 147, startPoint y: 116, endPoint x: 135, endPoint y: 109, distance: 13.9
click at [135, 109] on td "自購二段" at bounding box center [120, 108] width 43 height 9
click at [130, 120] on td "自購三段" at bounding box center [120, 116] width 43 height 9
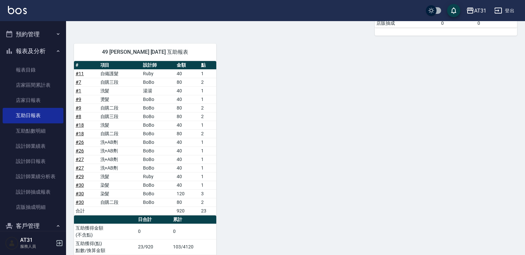
click at [129, 132] on td "自購二段" at bounding box center [120, 133] width 43 height 9
click at [126, 138] on td "洗+AB劑" at bounding box center [120, 142] width 43 height 9
click at [123, 145] on td "洗+AB劑" at bounding box center [120, 142] width 43 height 9
click at [118, 149] on td "洗+AB劑" at bounding box center [120, 151] width 43 height 9
click at [121, 145] on td "洗+AB劑" at bounding box center [120, 142] width 43 height 9
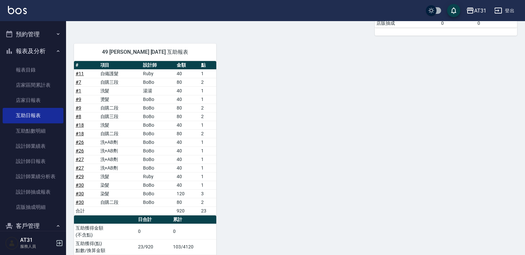
click at [120, 151] on td "洗+AB劑" at bounding box center [120, 151] width 43 height 9
click at [118, 156] on td "洗+AB劑" at bounding box center [120, 159] width 43 height 9
click at [114, 163] on td "洗+AB劑" at bounding box center [120, 159] width 43 height 9
click at [46, 158] on link "設計師日報表" at bounding box center [33, 161] width 61 height 15
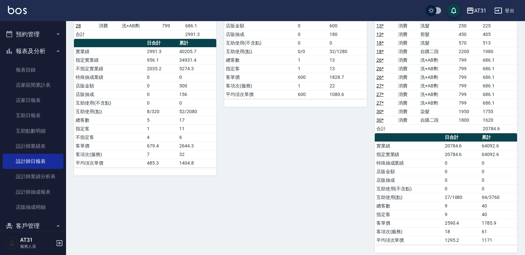
scroll to position [132, 0]
